Goal: Information Seeking & Learning: Learn about a topic

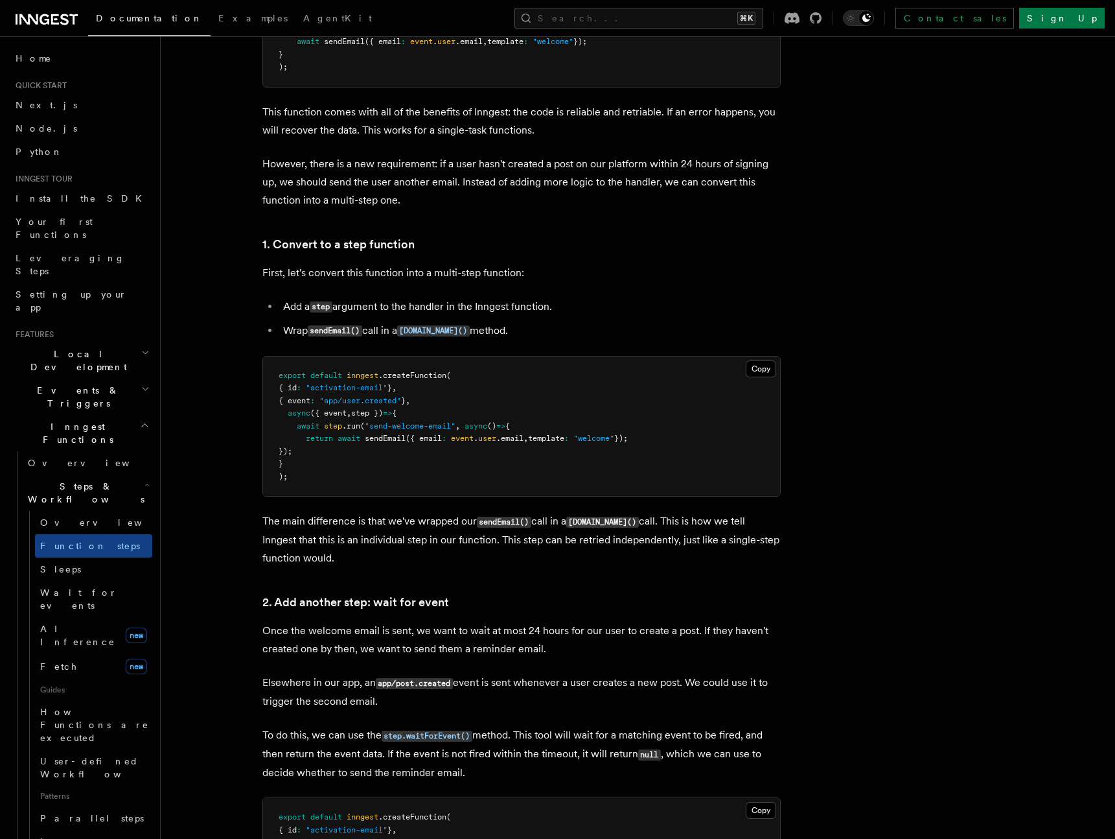
scroll to position [656, 0]
click at [75, 836] on span "Loops over steps" at bounding box center [89, 847] width 99 height 23
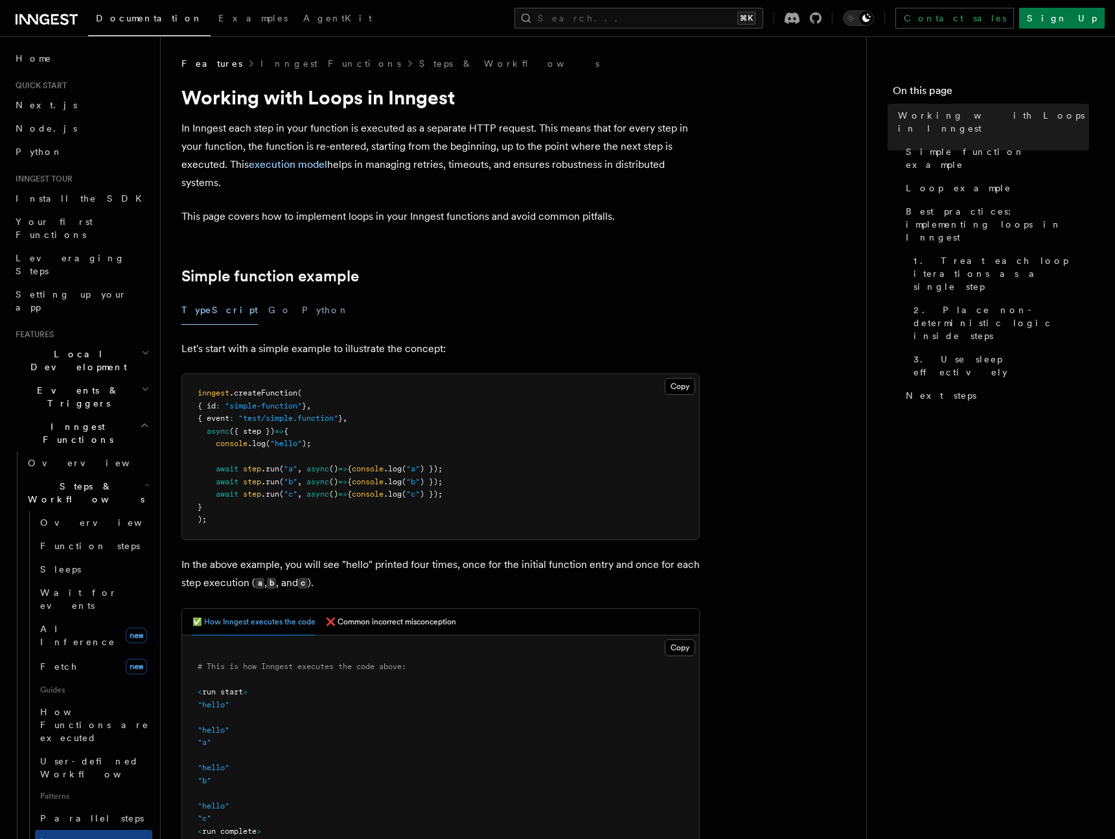
click at [65, 384] on span "Events & Triggers" at bounding box center [75, 397] width 131 height 26
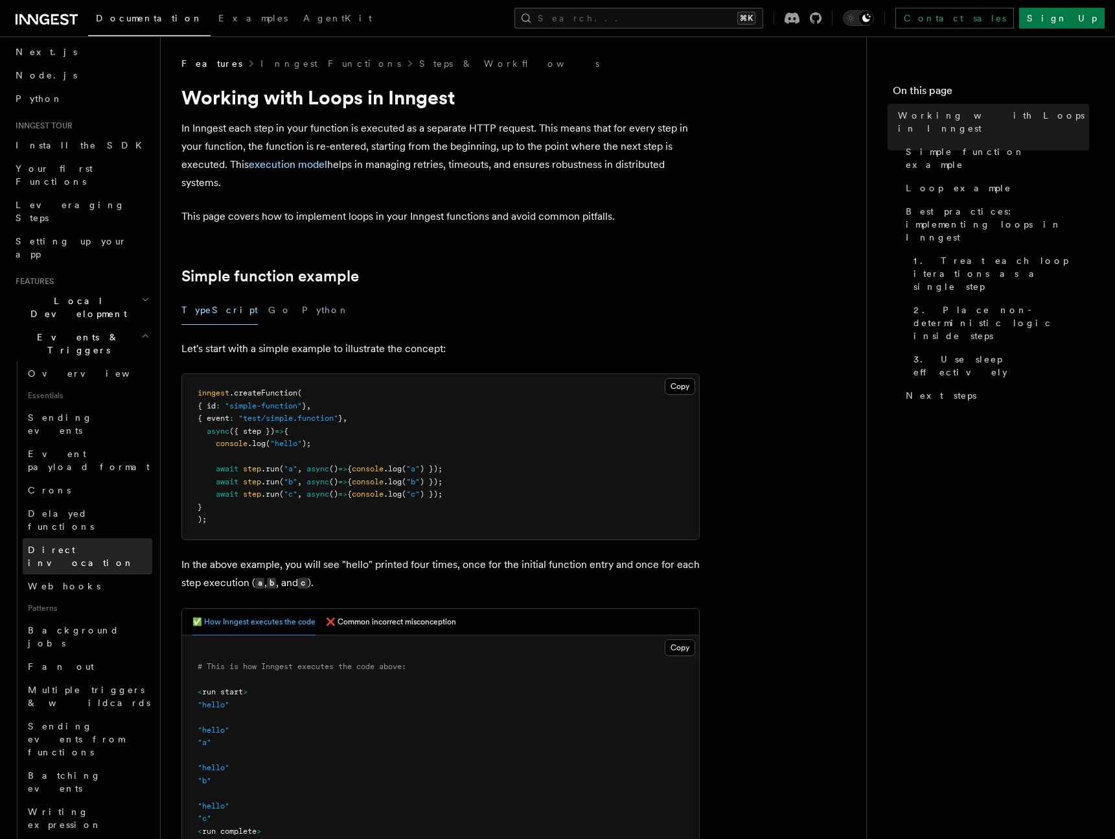
scroll to position [81, 0]
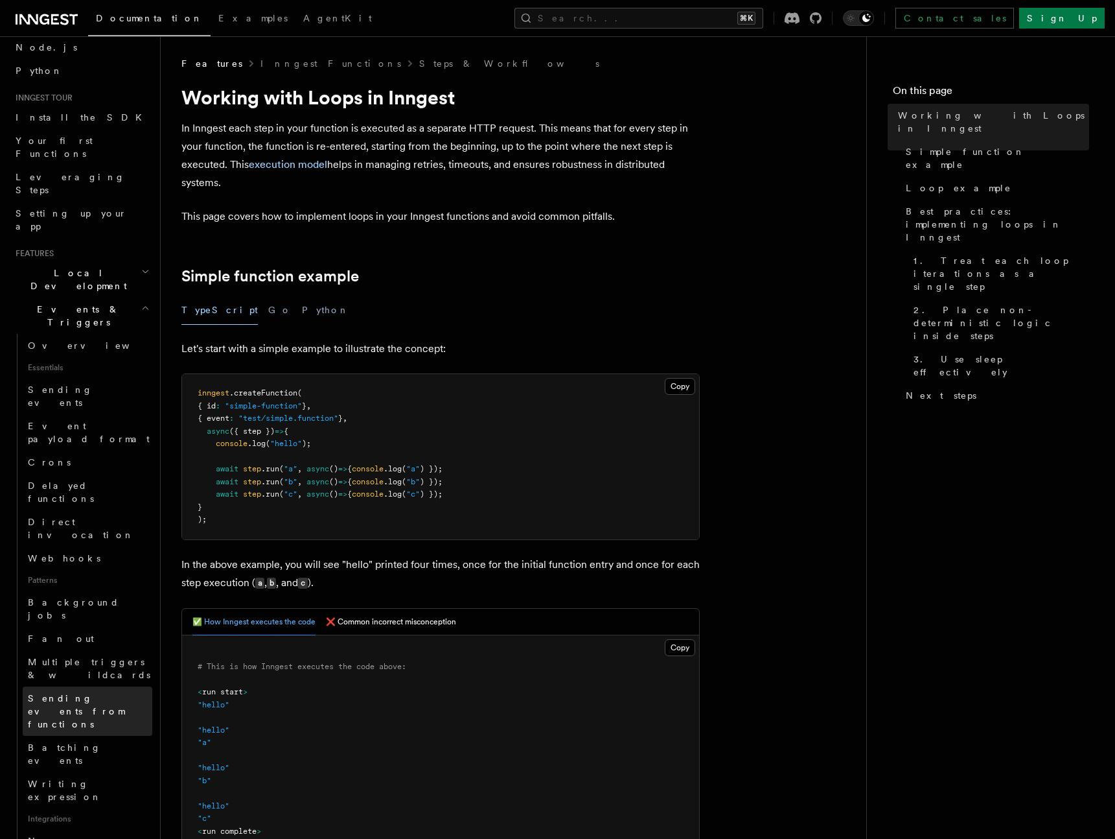
click at [92, 686] on link "Sending events from functions" at bounding box center [88, 710] width 130 height 49
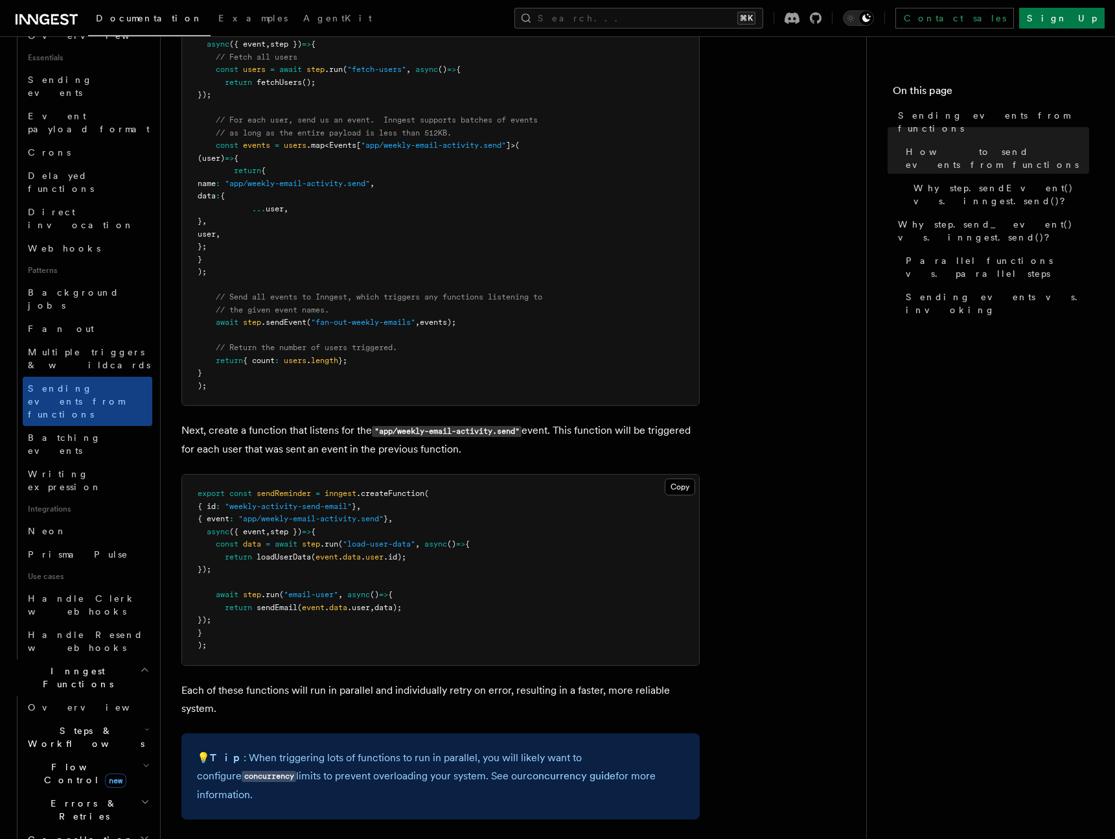
scroll to position [418, 0]
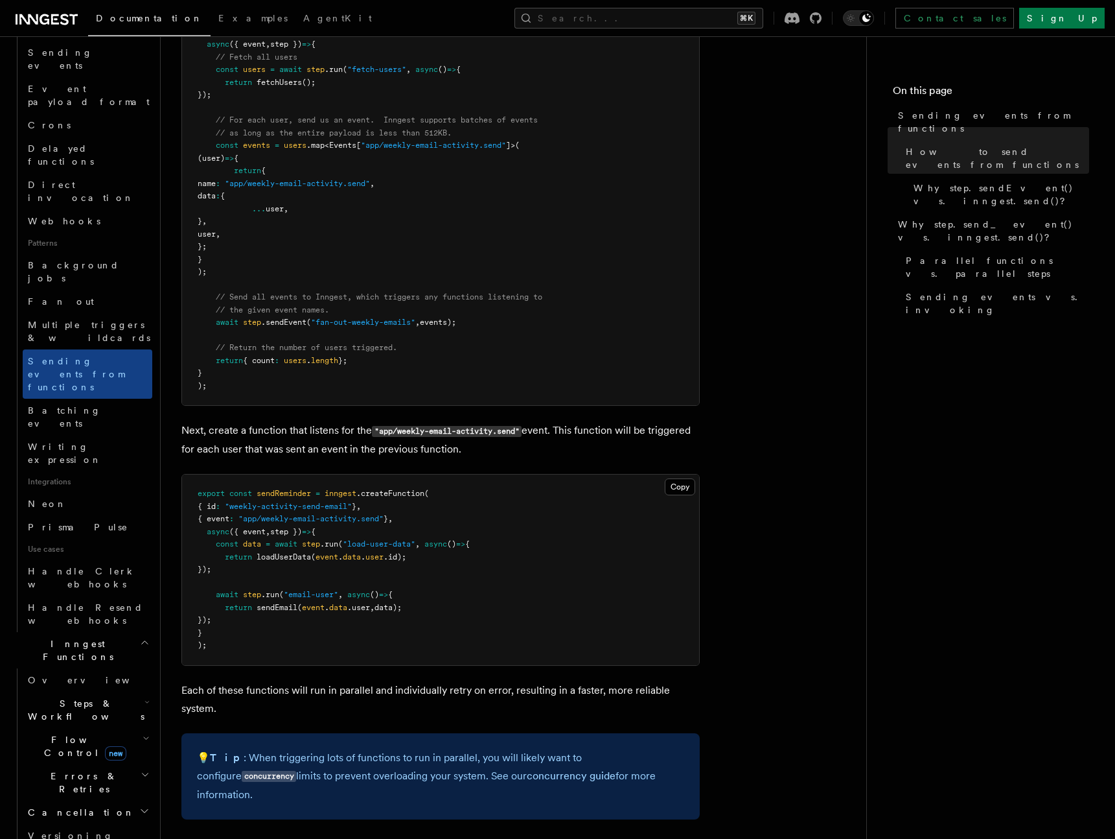
click at [270, 321] on span ".sendEvent" at bounding box center [283, 322] width 45 height 9
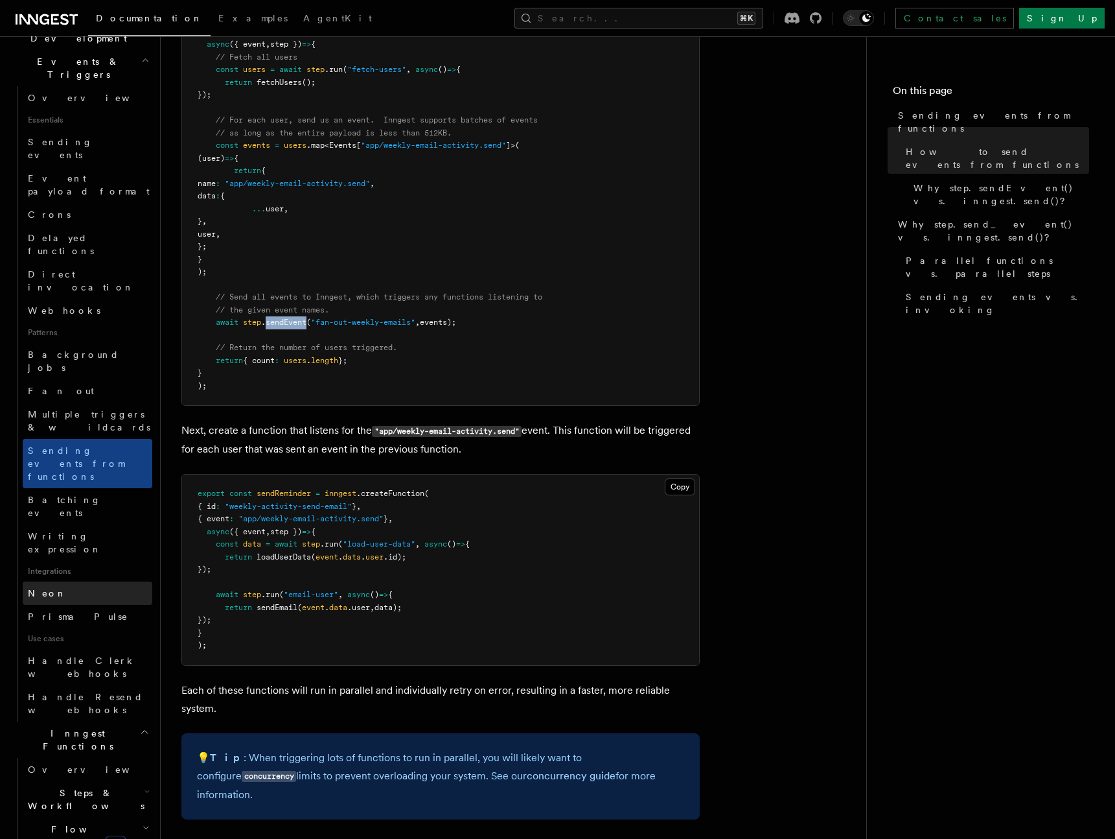
scroll to position [336, 0]
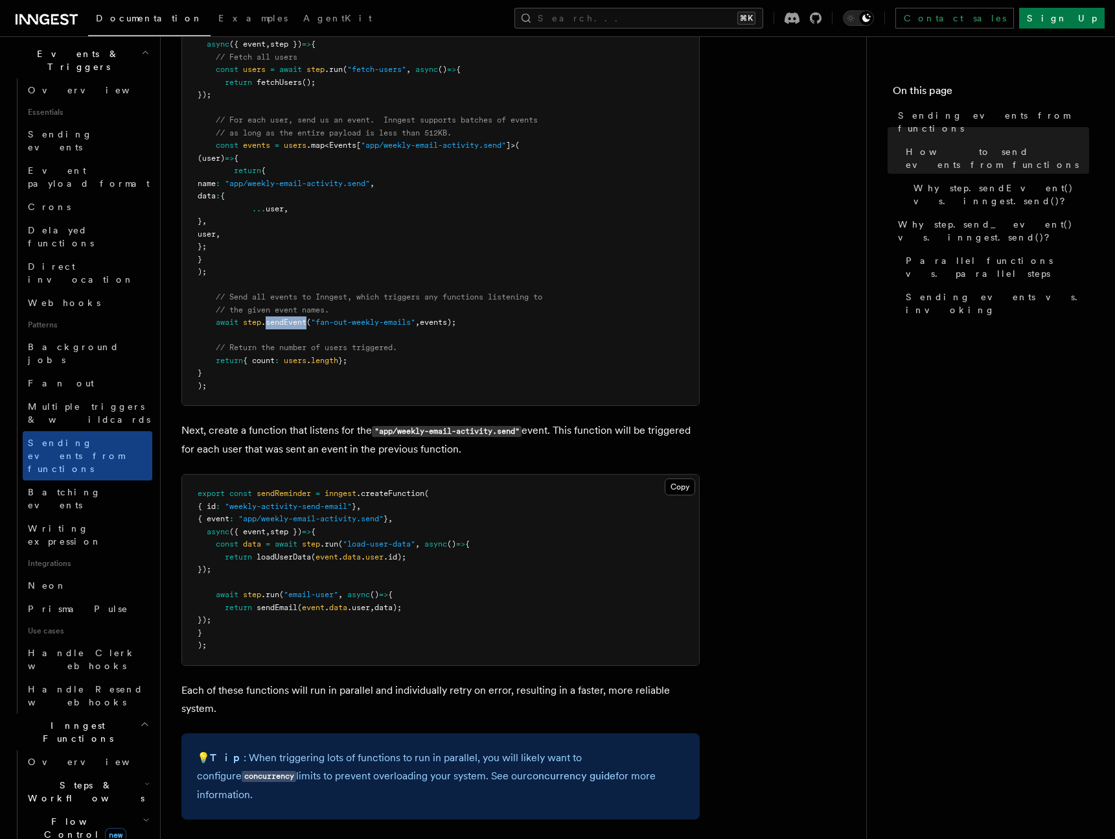
click at [75, 778] on span "Steps & Workflows" at bounding box center [84, 791] width 122 height 26
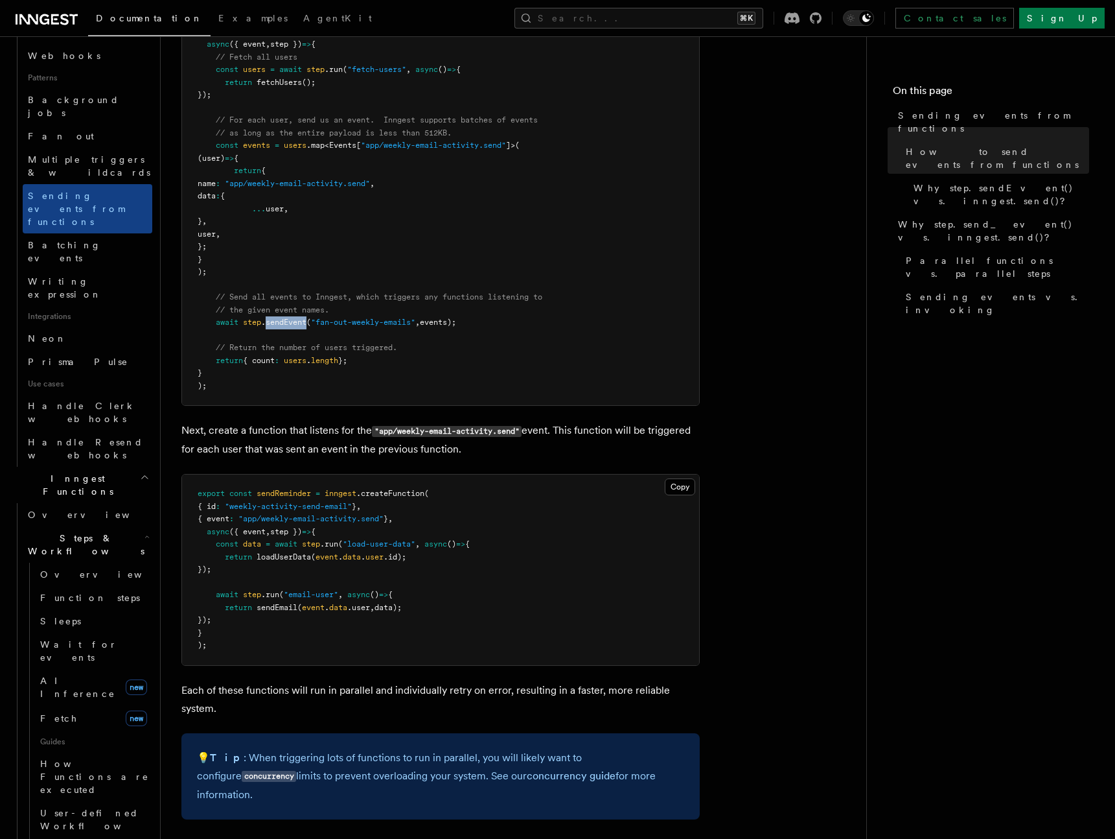
scroll to position [590, 0]
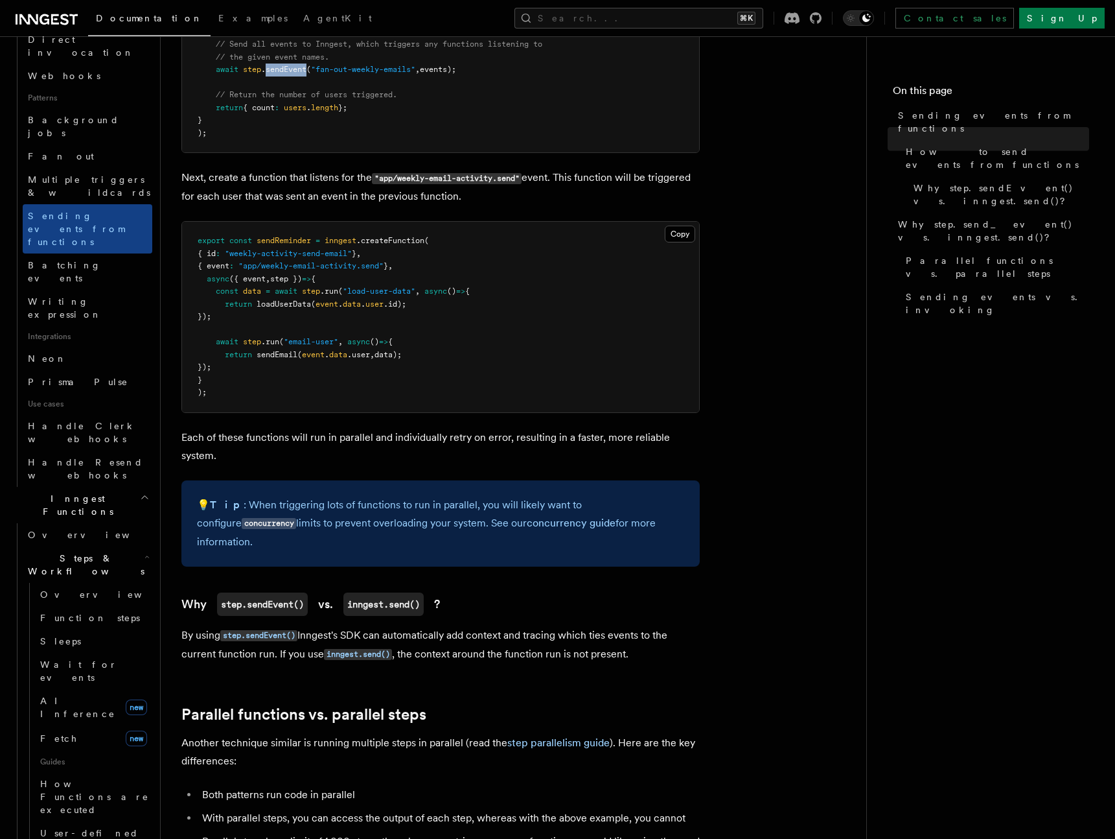
scroll to position [994, 0]
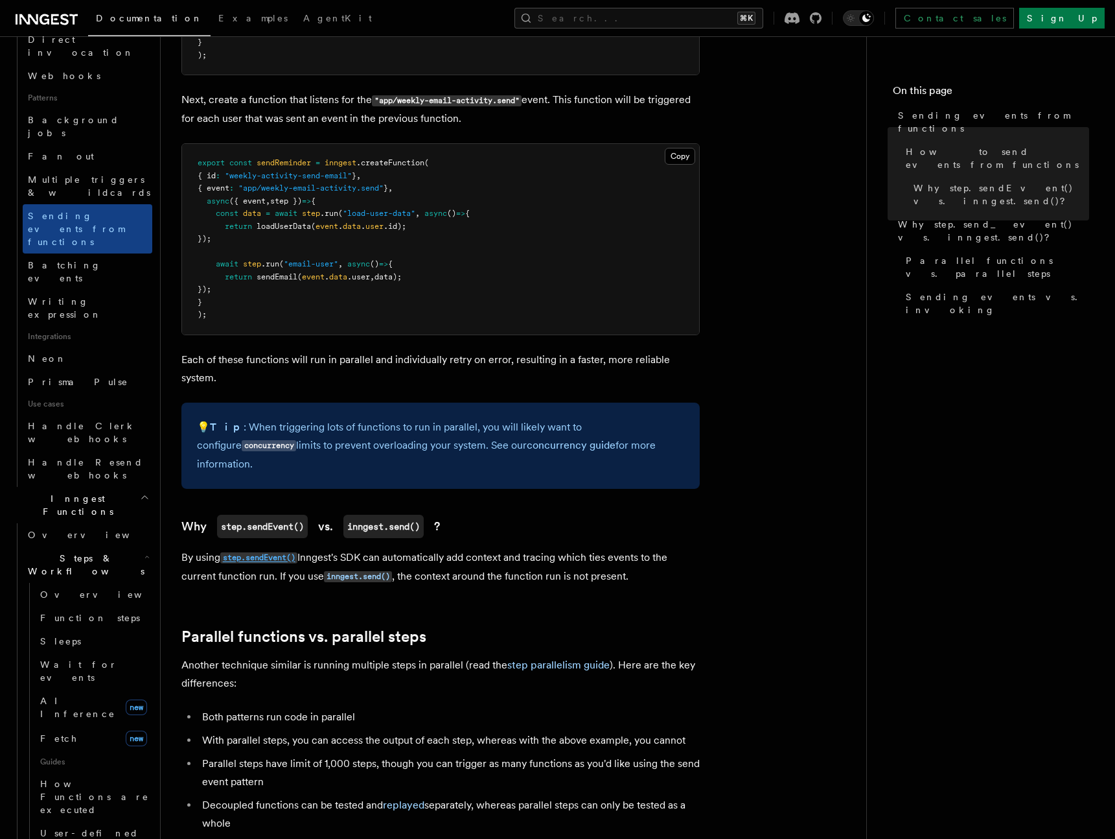
click at [263, 552] on code "step.sendEvent()" at bounding box center [258, 557] width 77 height 11
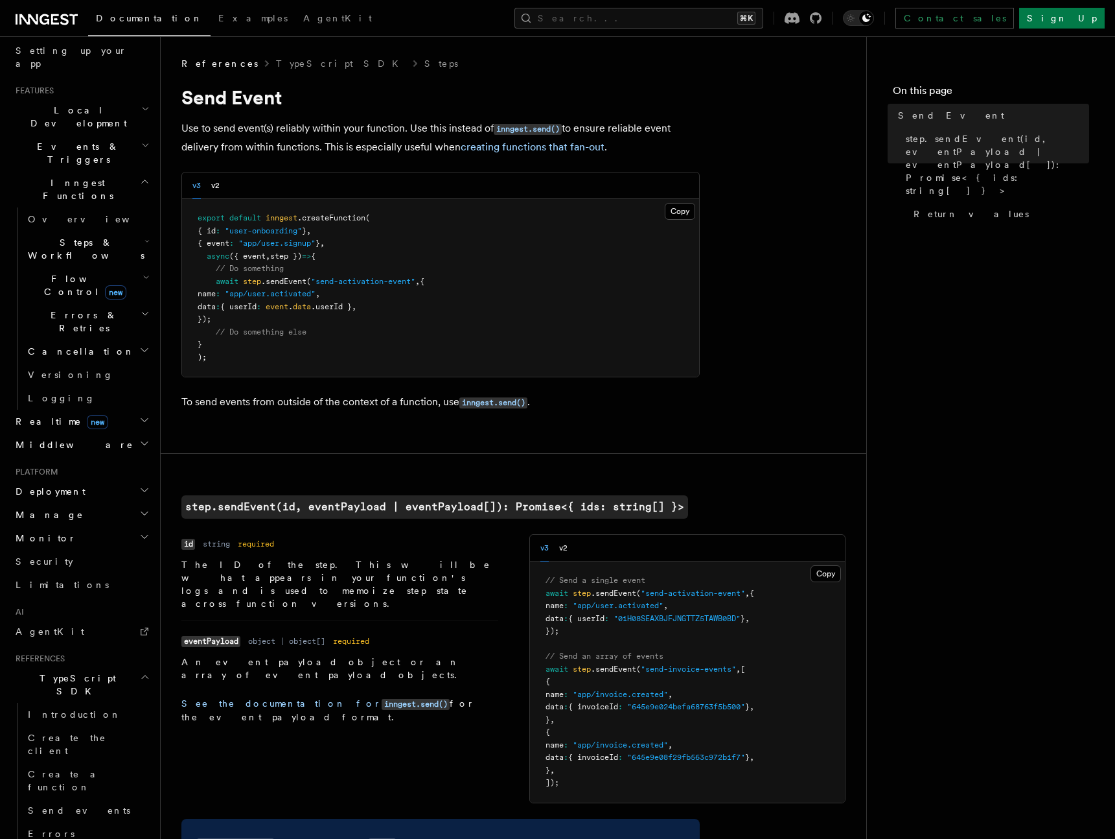
scroll to position [135, 0]
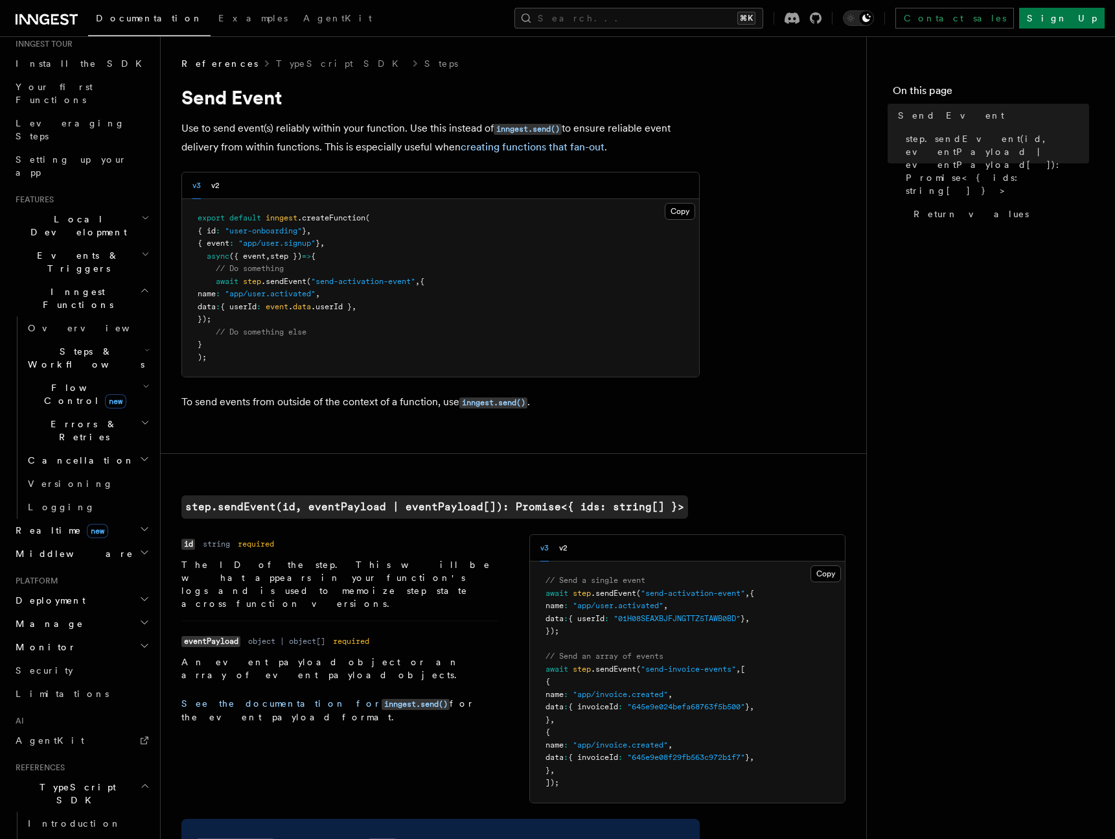
click at [87, 345] on span "Steps & Workflows" at bounding box center [84, 358] width 122 height 26
